Goal: Check status: Check status

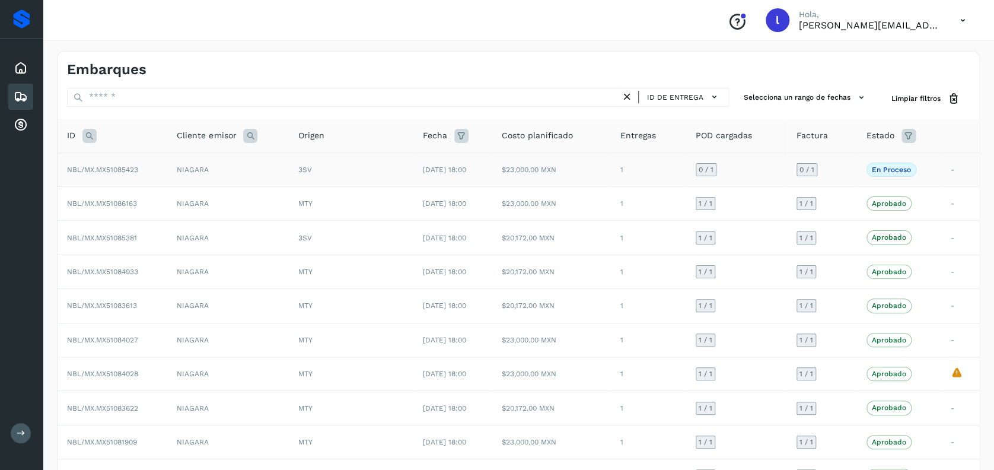
click at [237, 180] on td "NIAGARA" at bounding box center [228, 169] width 122 height 34
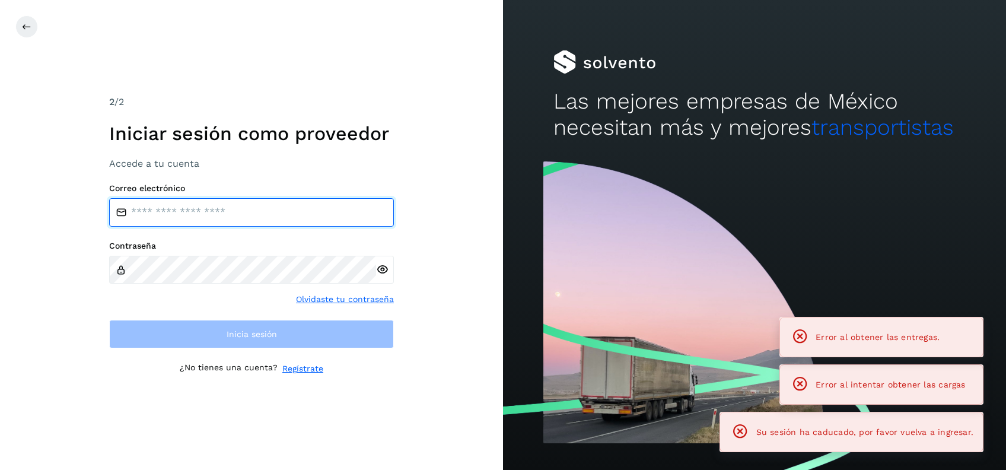
type input "**********"
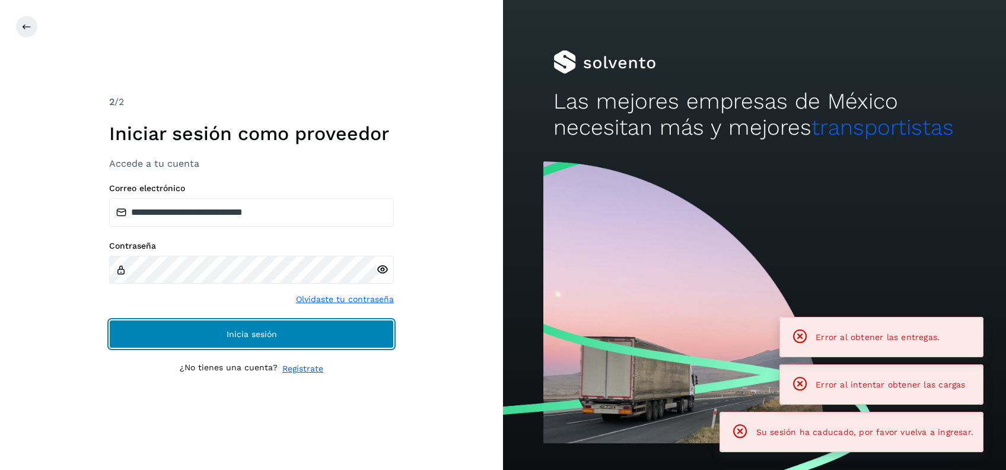
click at [299, 326] on button "Inicia sesión" at bounding box center [251, 334] width 285 height 28
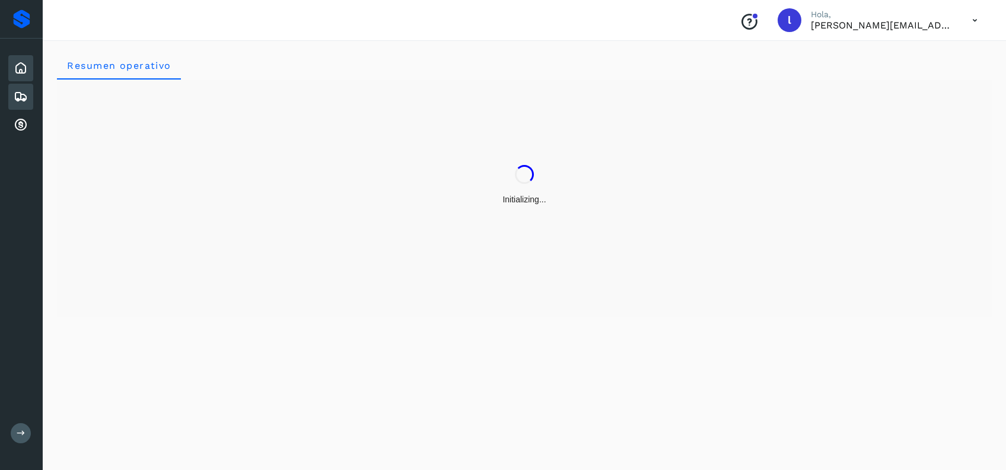
click at [27, 93] on icon at bounding box center [21, 97] width 14 height 14
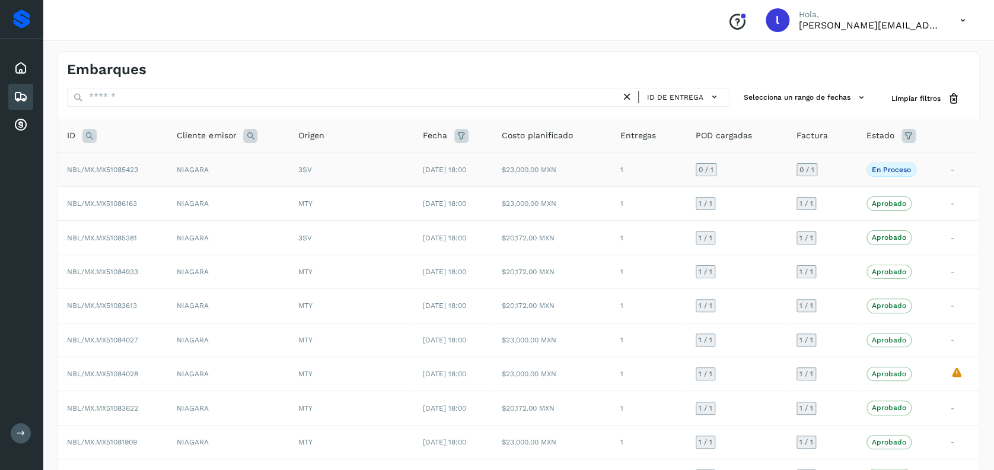
click at [363, 169] on div "3SV" at bounding box center [351, 169] width 106 height 11
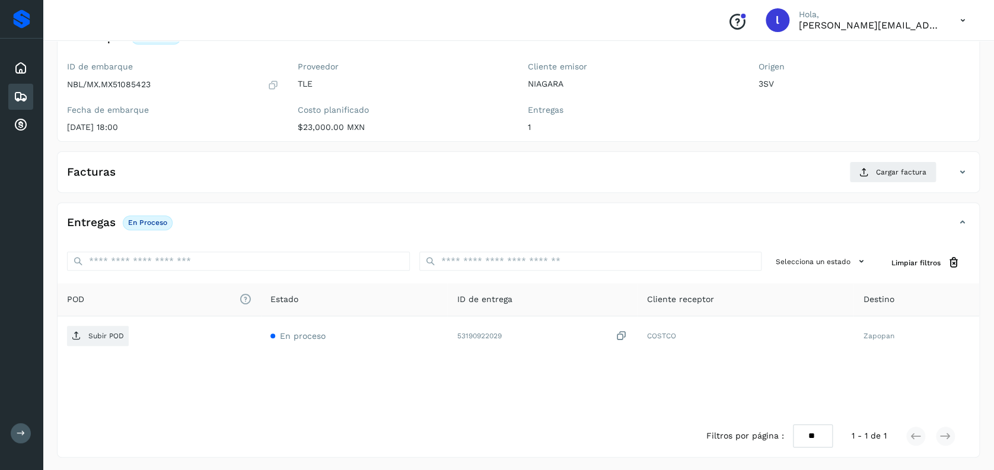
scroll to position [94, 0]
